Goal: Navigation & Orientation: Find specific page/section

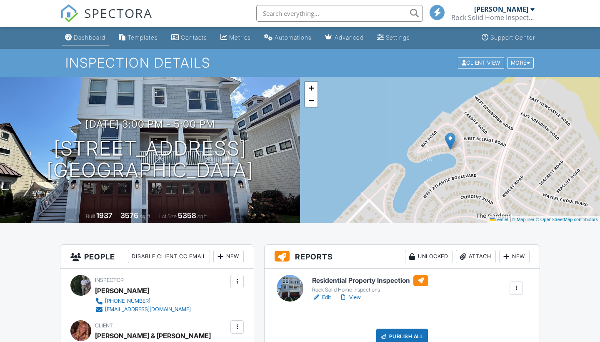
click at [96, 36] on div "Dashboard" at bounding box center [90, 37] width 32 height 7
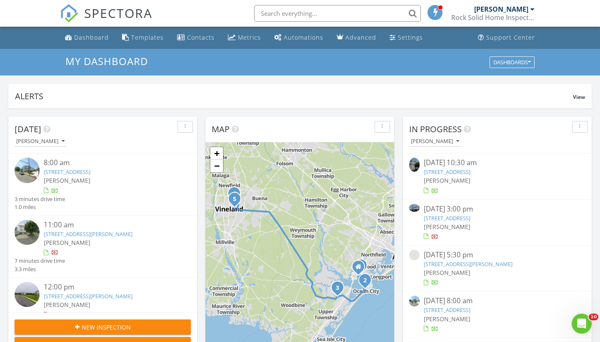
click at [482, 261] on link "2066 Iron Forge Road, Hamilton, NJ 08330" at bounding box center [468, 264] width 89 height 8
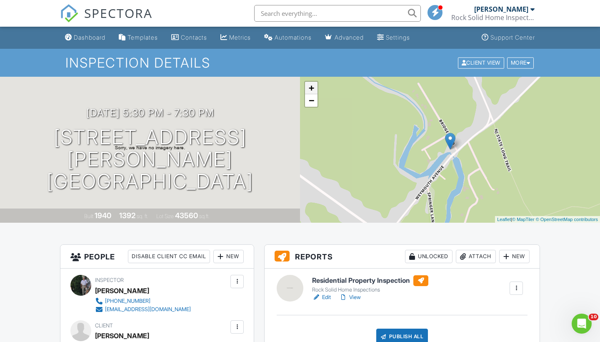
click at [309, 88] on link "+" at bounding box center [311, 88] width 13 height 13
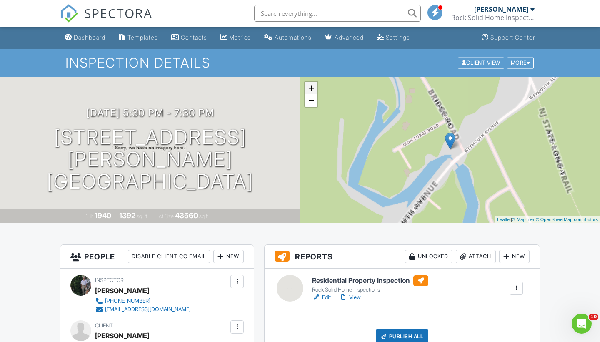
click at [309, 88] on link "+" at bounding box center [311, 88] width 13 height 13
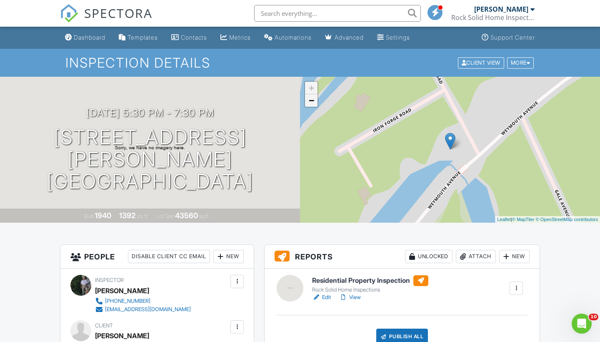
click at [311, 100] on link "−" at bounding box center [311, 100] width 13 height 13
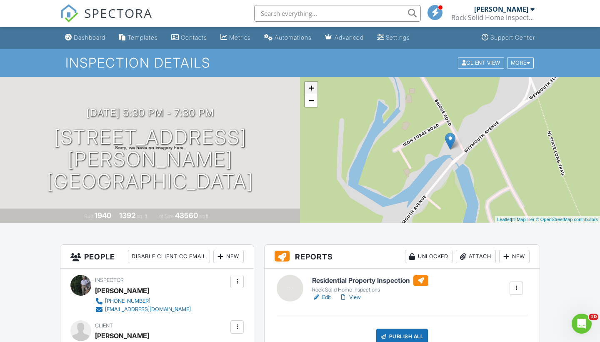
click at [311, 88] on link "+" at bounding box center [311, 88] width 13 height 13
